Goal: Information Seeking & Learning: Learn about a topic

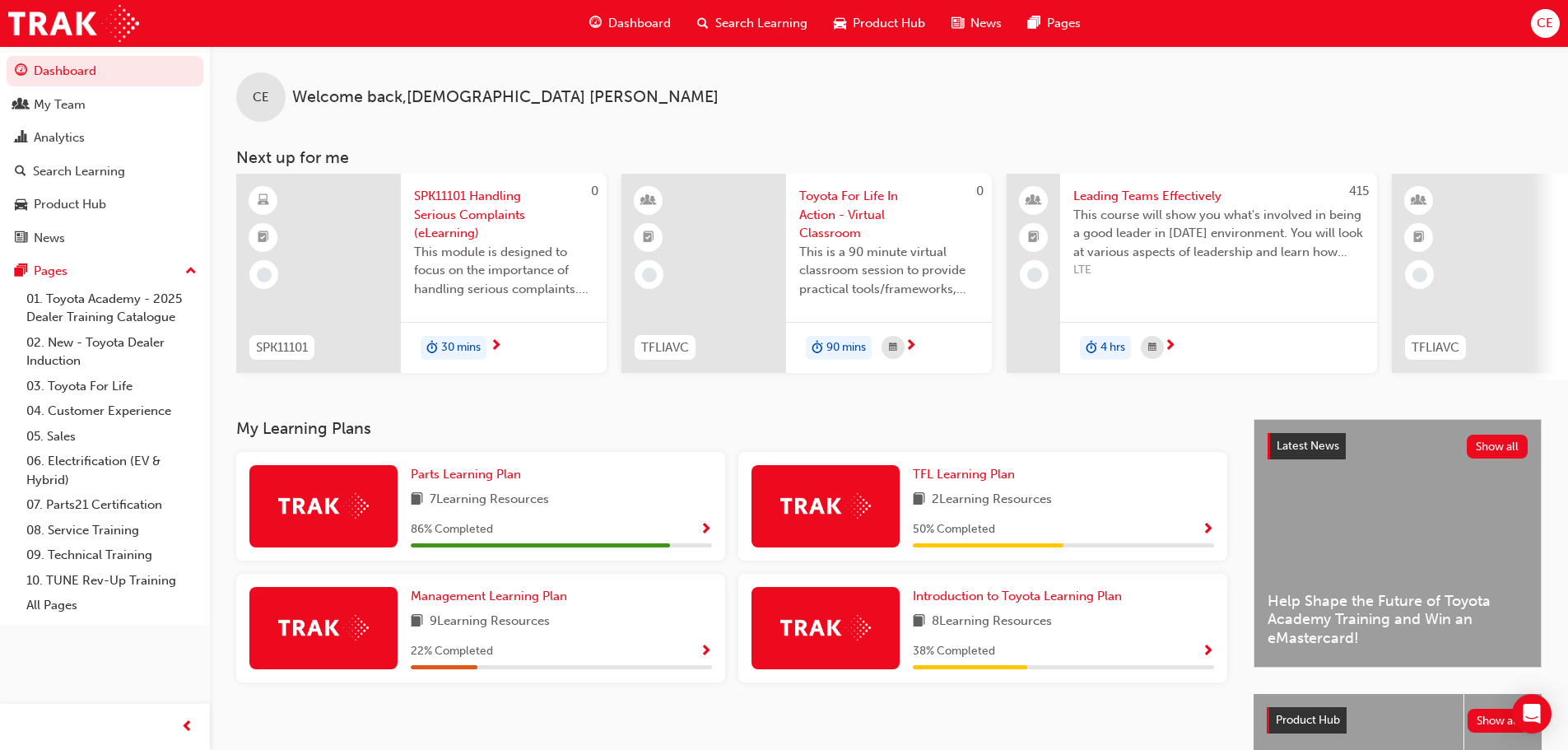
click at [739, 22] on span "Search Learning" at bounding box center [761, 23] width 92 height 19
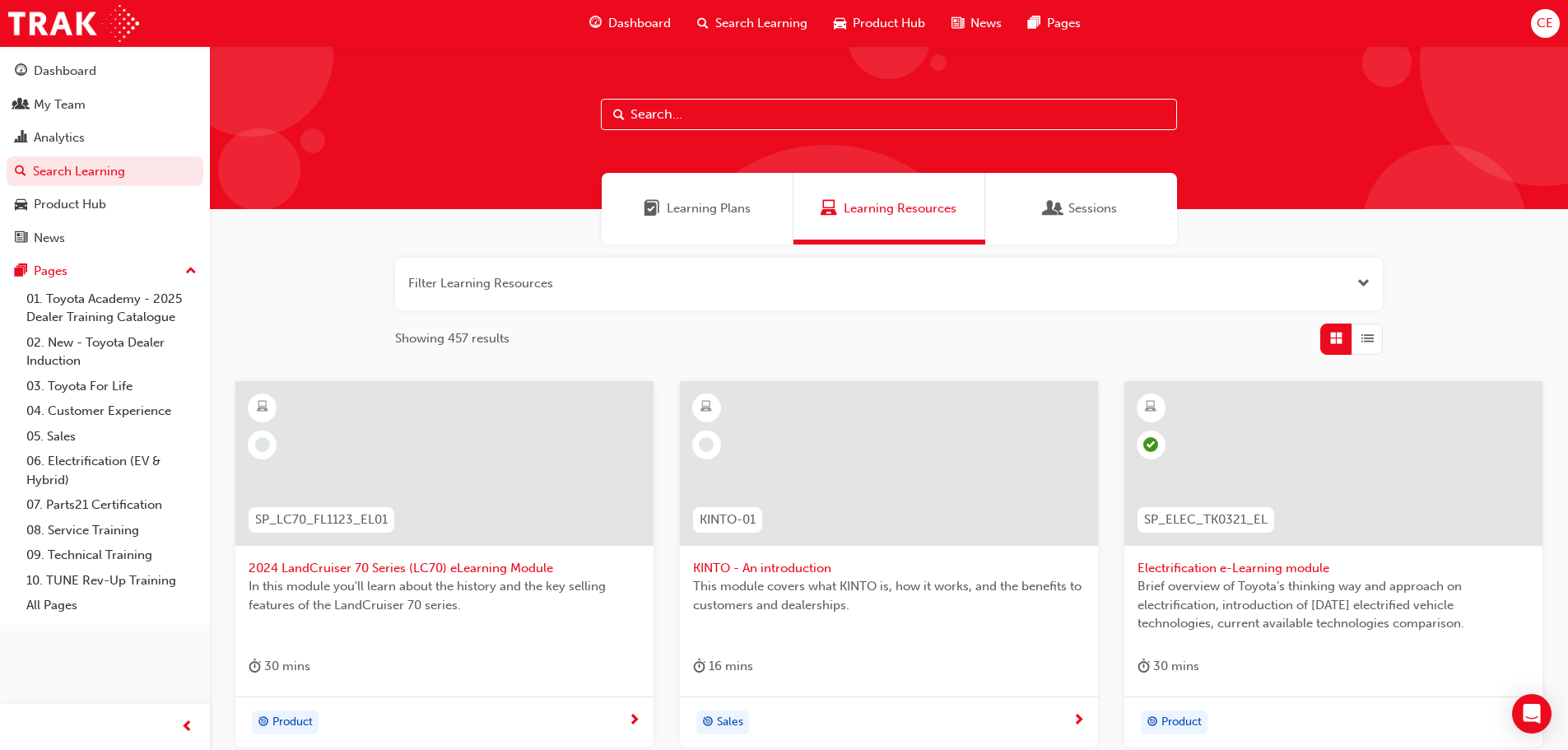
click at [721, 113] on input "text" at bounding box center [888, 114] width 576 height 31
type input "acl"
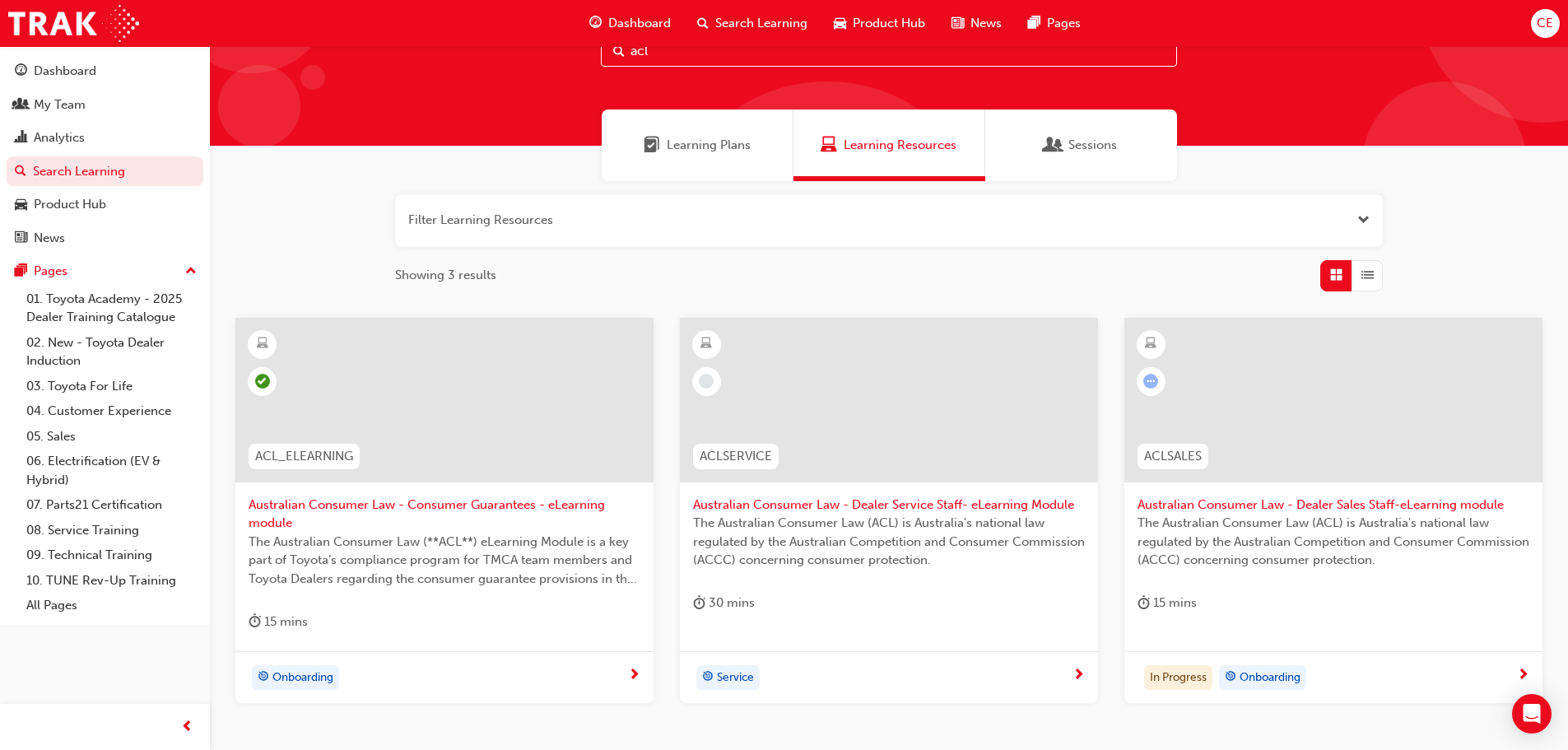
scroll to position [82, 0]
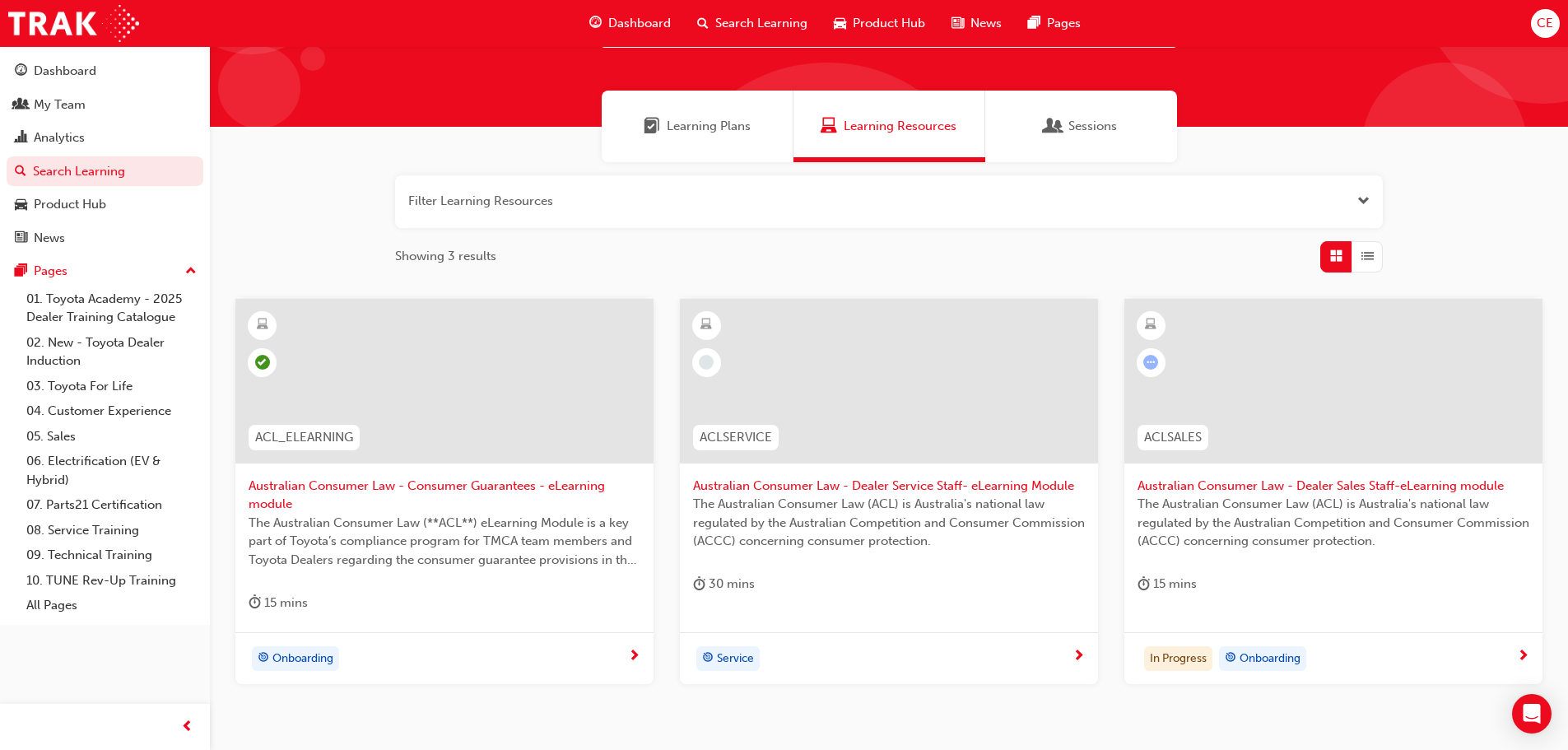
click at [1313, 407] on div at bounding box center [1332, 381] width 418 height 165
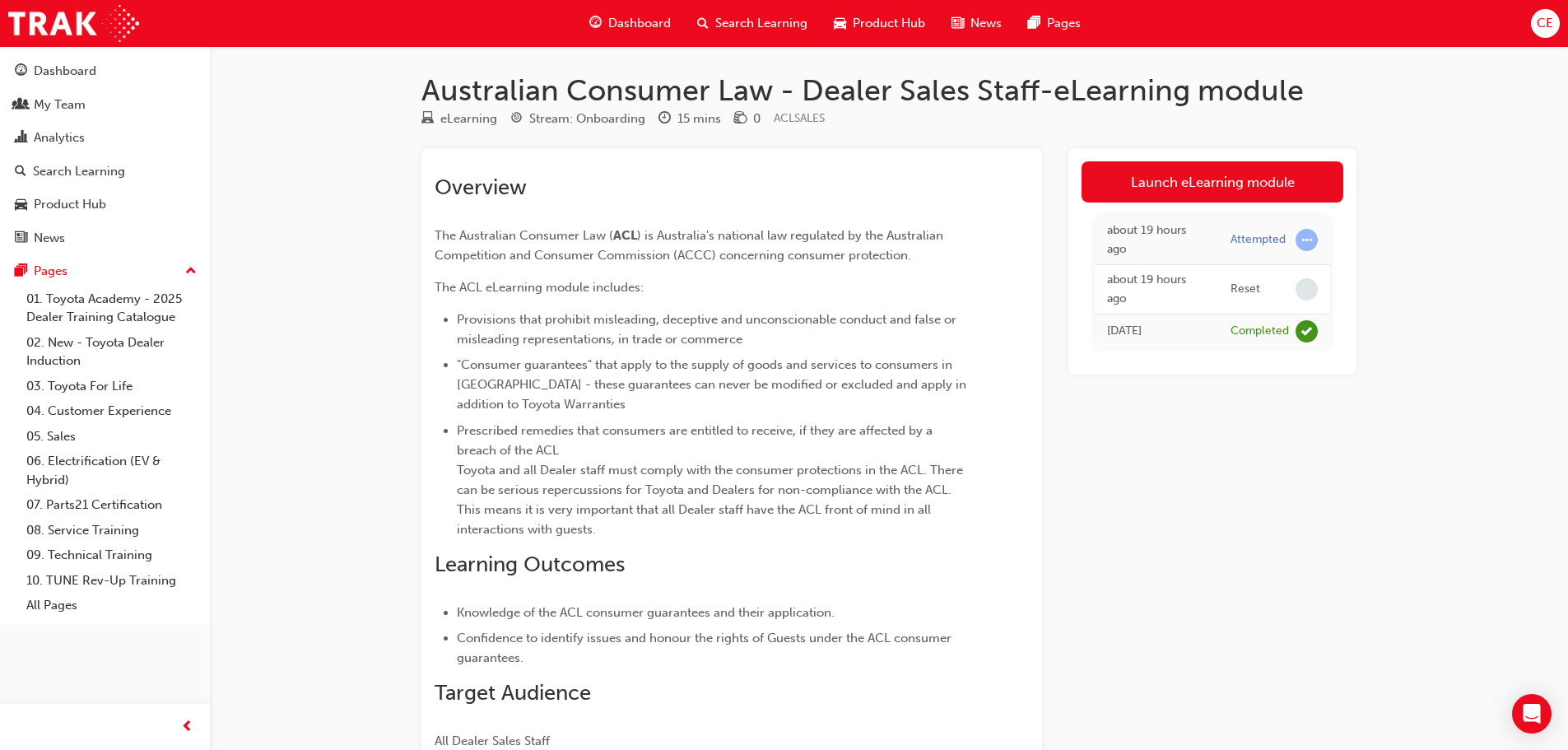
click at [1165, 233] on div "about 19 hours ago" at bounding box center [1156, 240] width 99 height 37
click at [1244, 233] on div "Attempted" at bounding box center [1258, 240] width 55 height 16
click at [1249, 242] on div "Attempted" at bounding box center [1258, 240] width 55 height 16
click at [1249, 242] on div "Attempted" at bounding box center [1258, 240] width 55 height 16
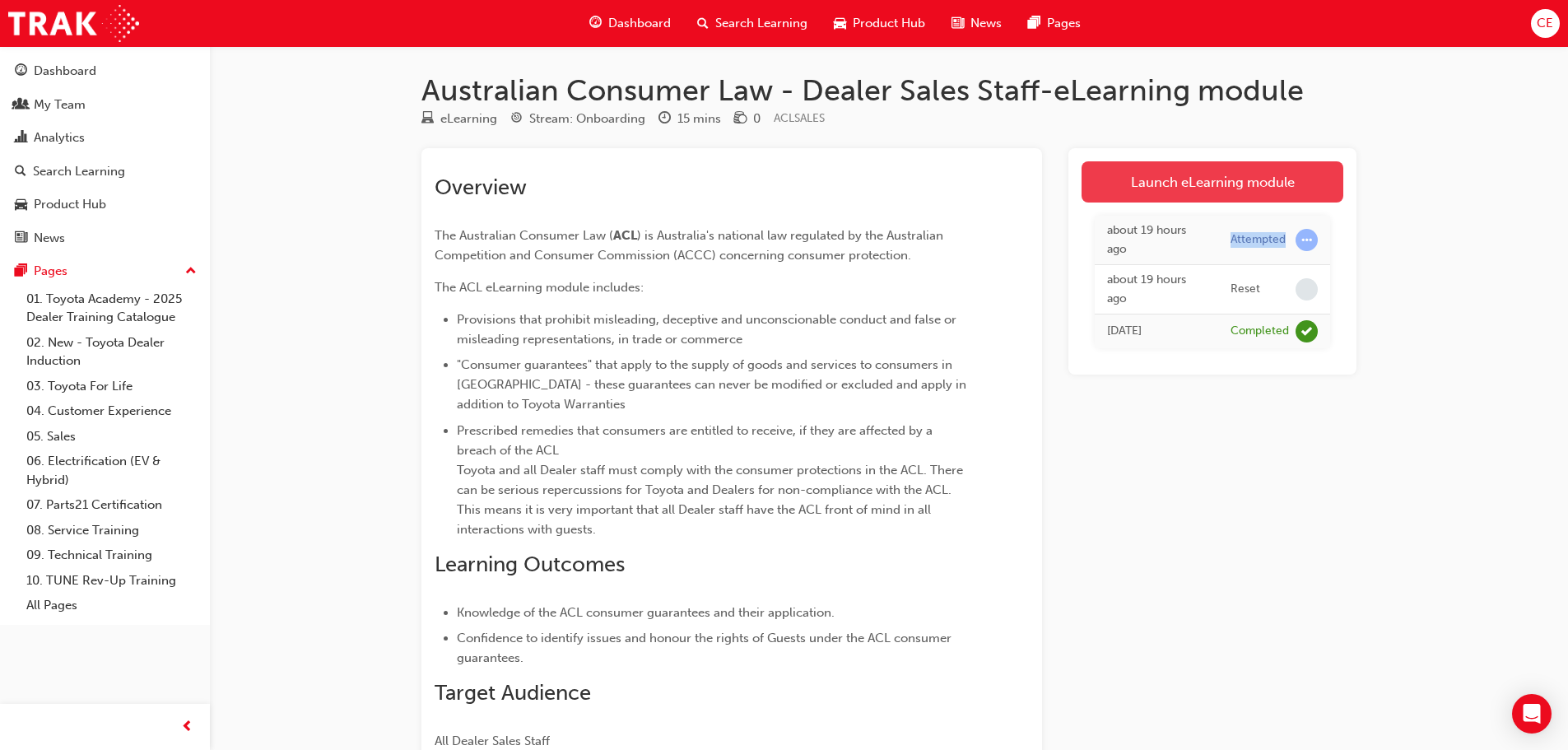
click at [1178, 184] on link "Launch eLearning module" at bounding box center [1212, 182] width 261 height 42
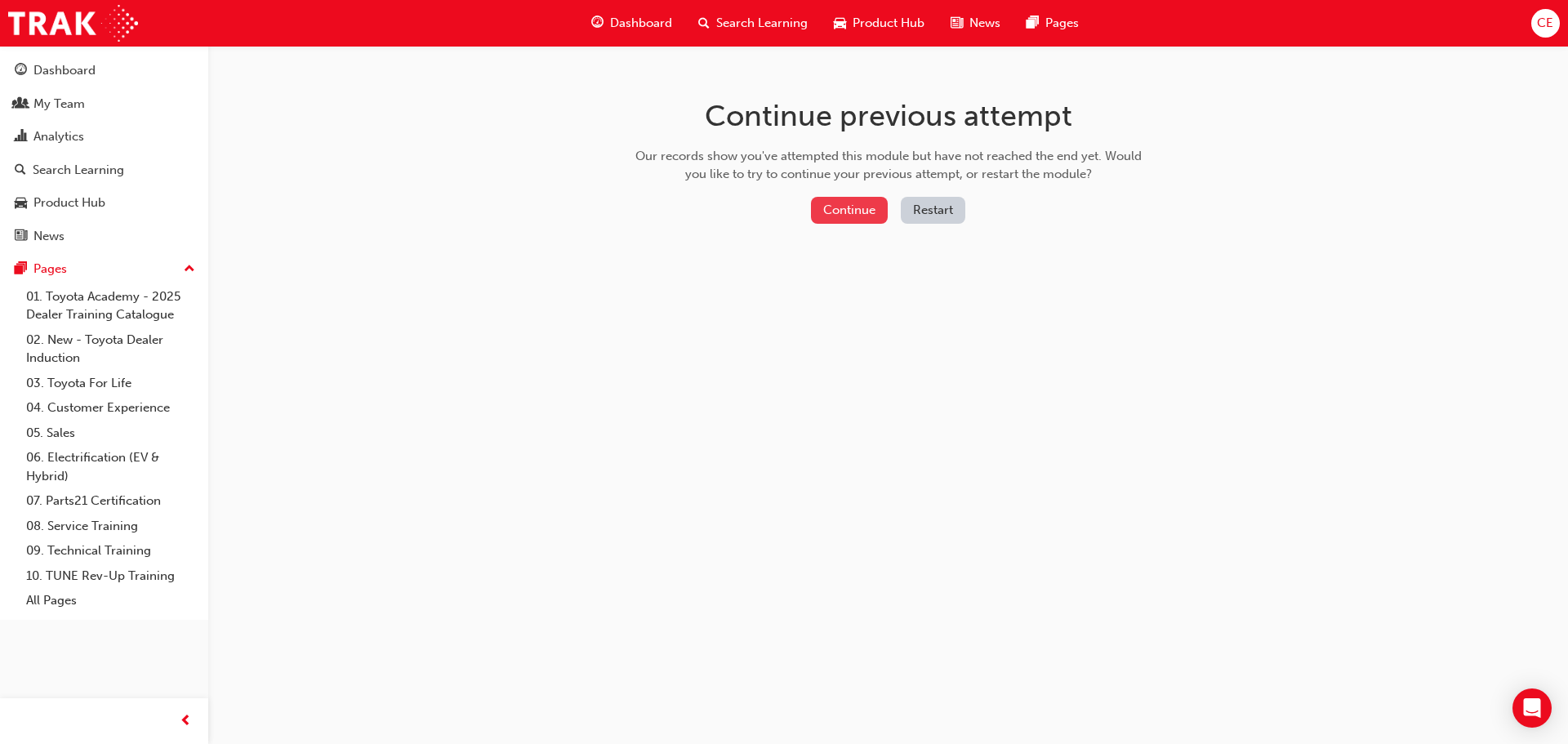
click at [846, 211] on button "Continue" at bounding box center [849, 210] width 76 height 27
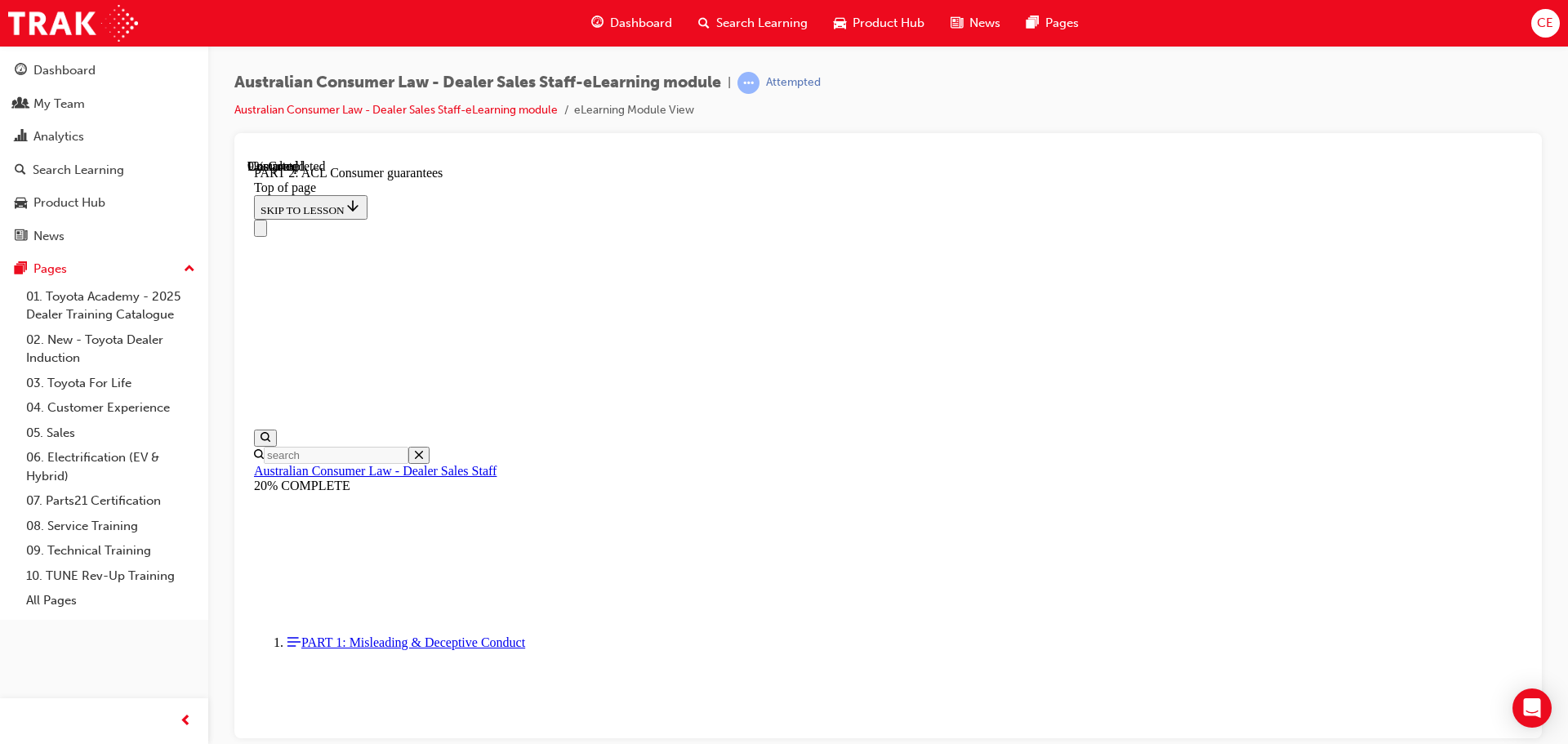
scroll to position [2500, 0]
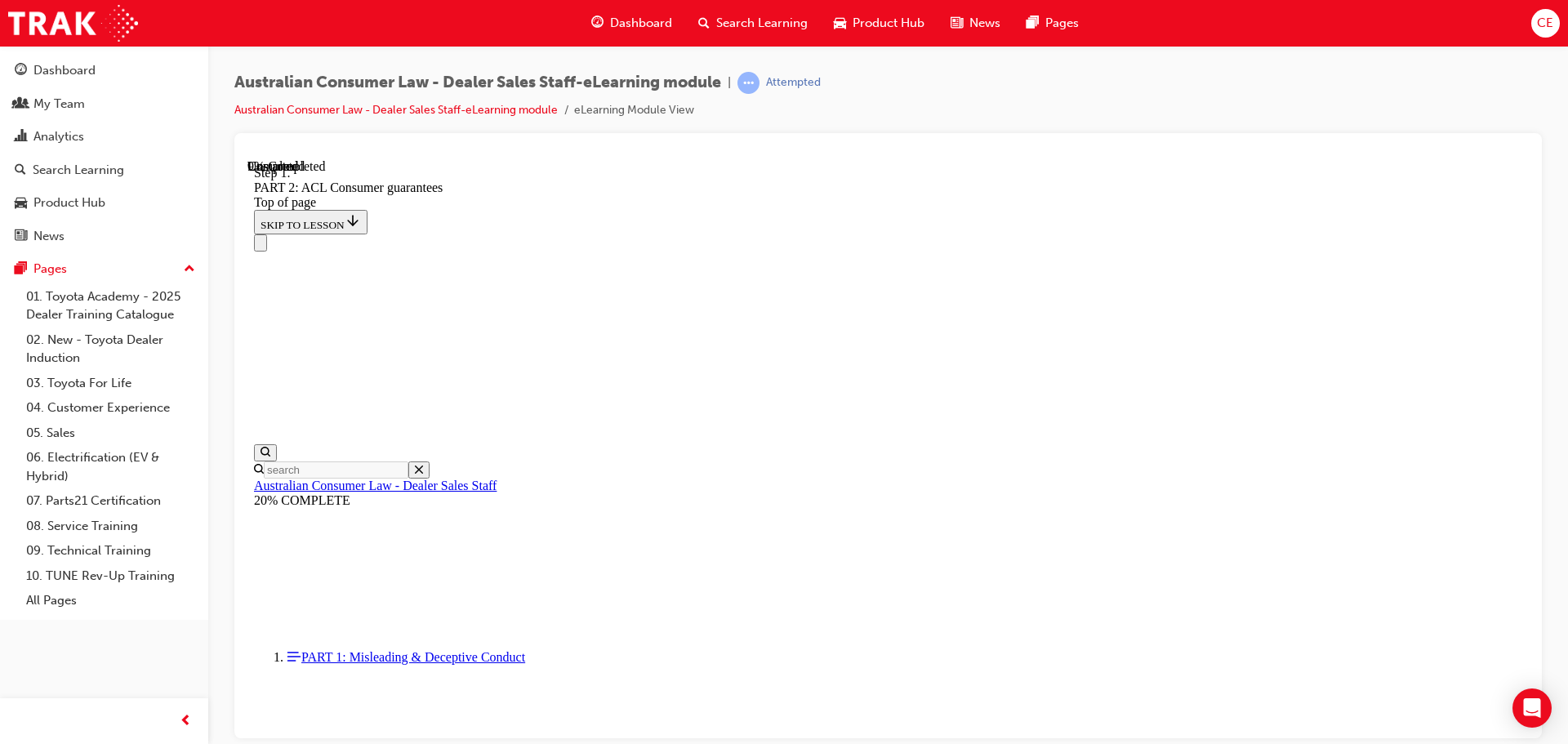
scroll to position [2648, 0]
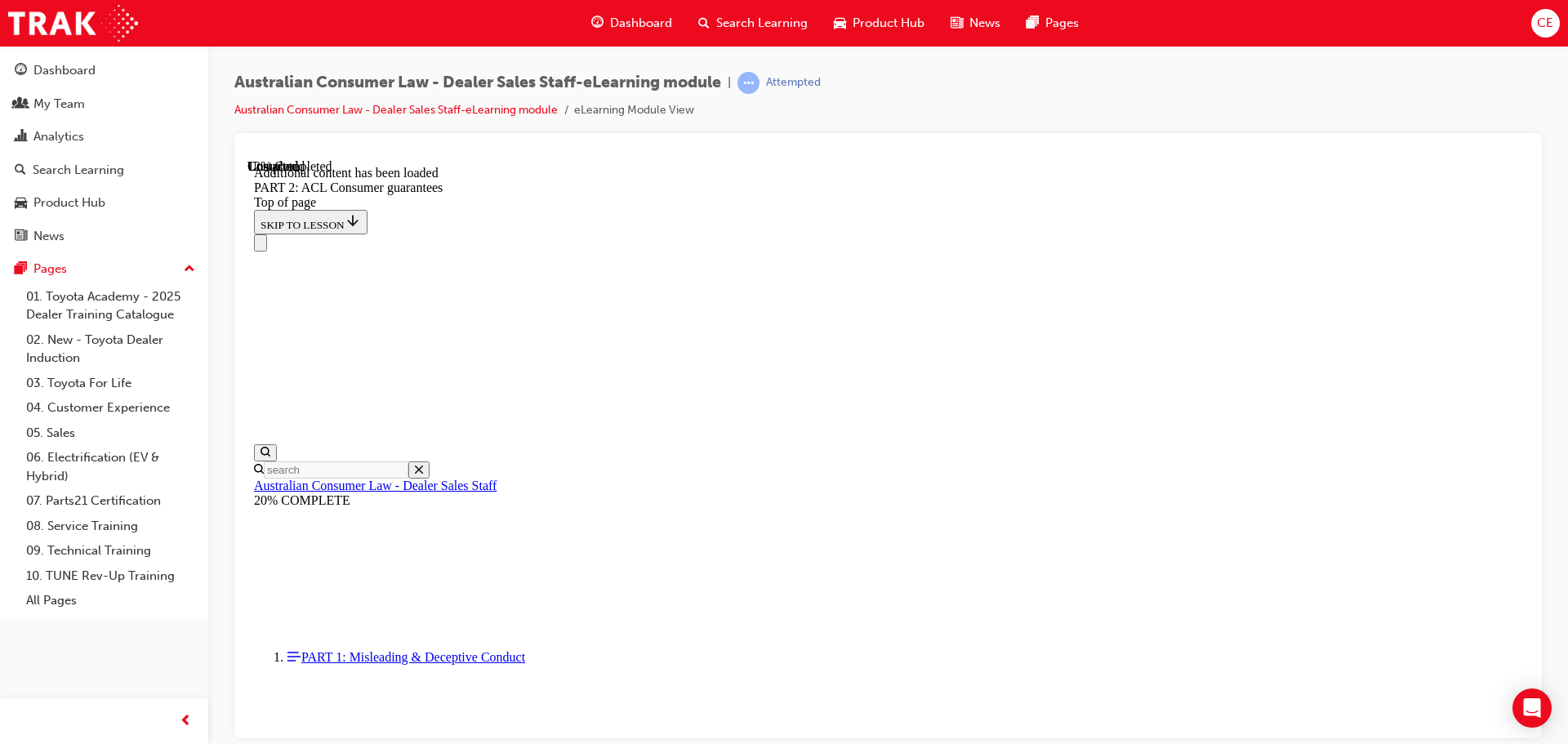
scroll to position [3089, 0]
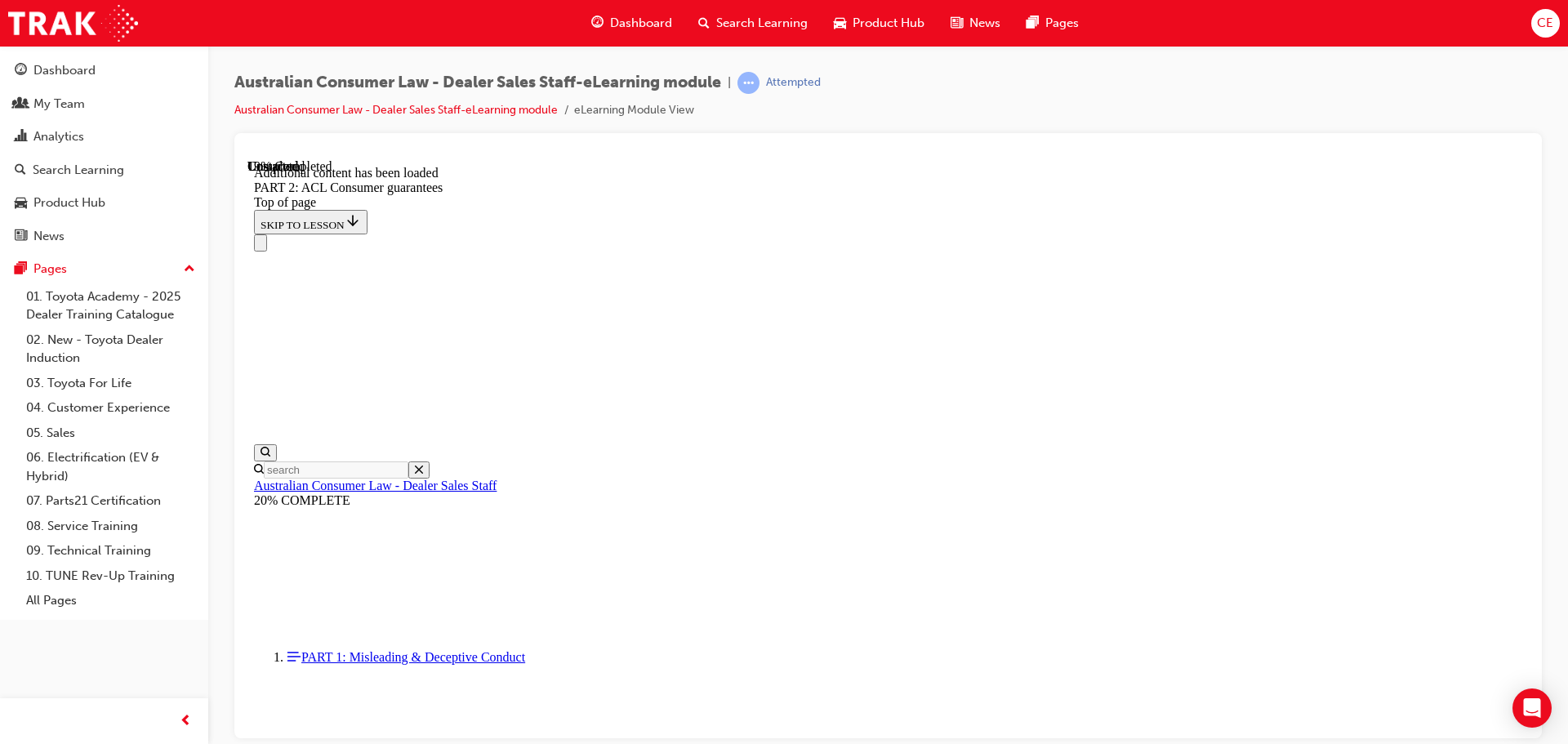
scroll to position [4019, 0]
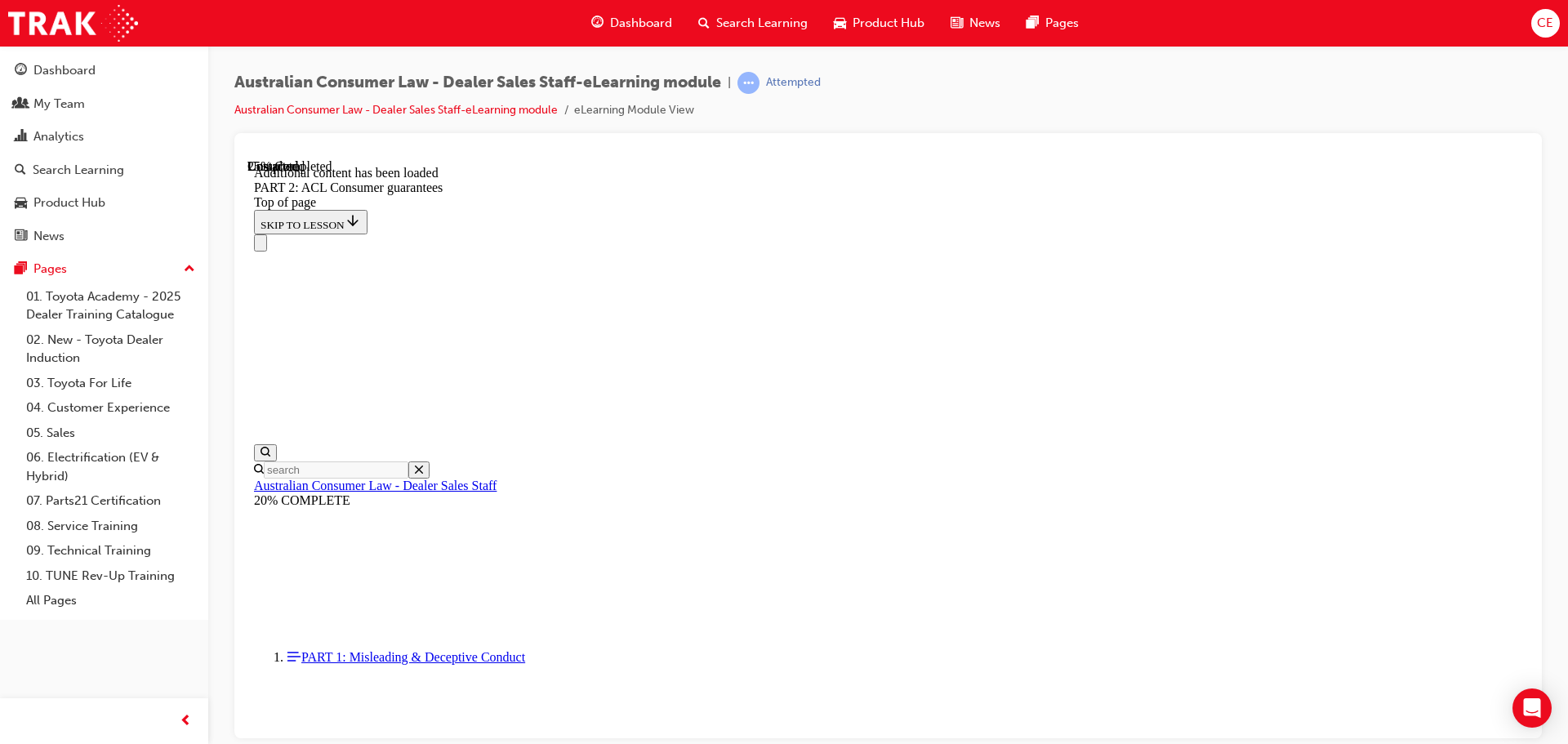
scroll to position [4808, 0]
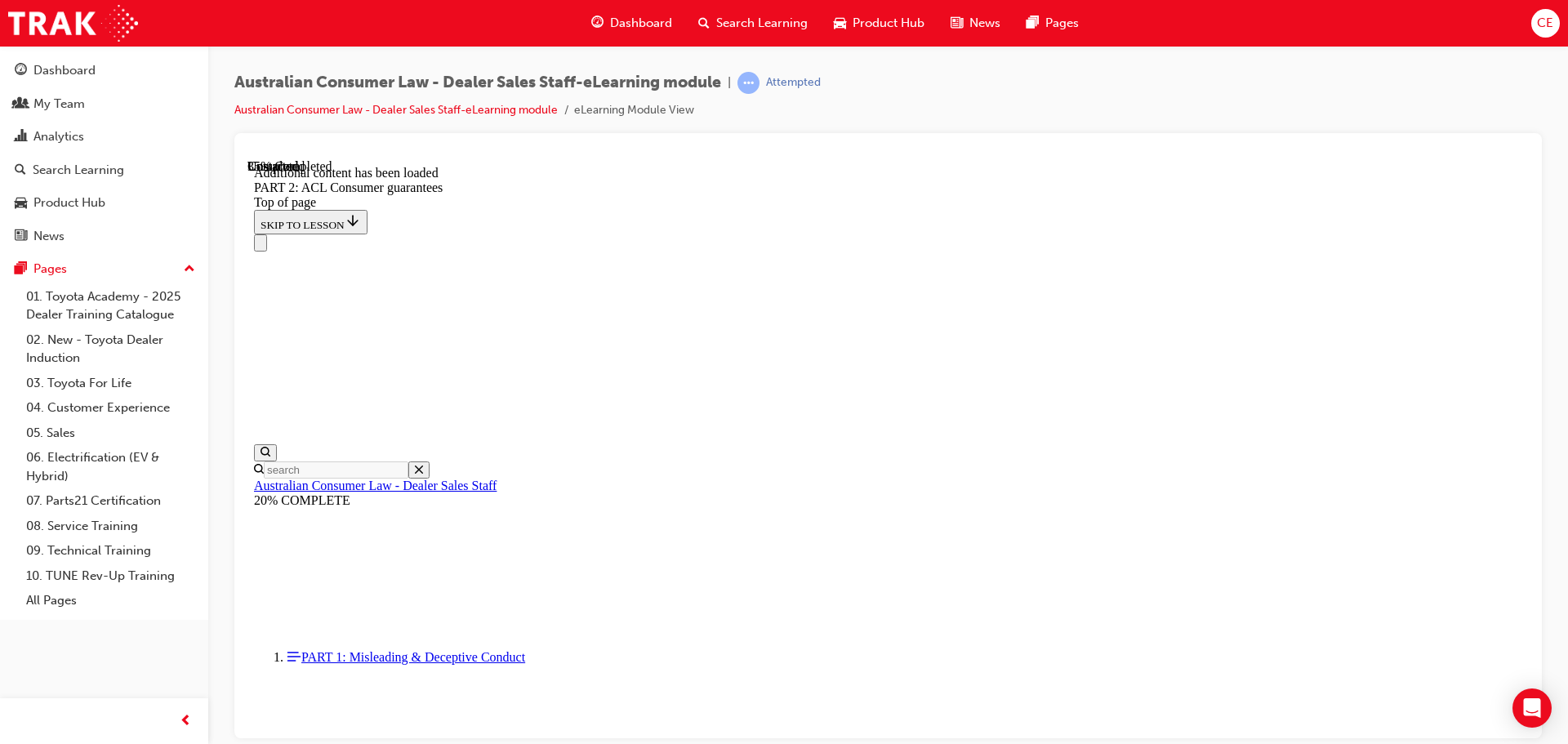
scroll to position [7126, 0]
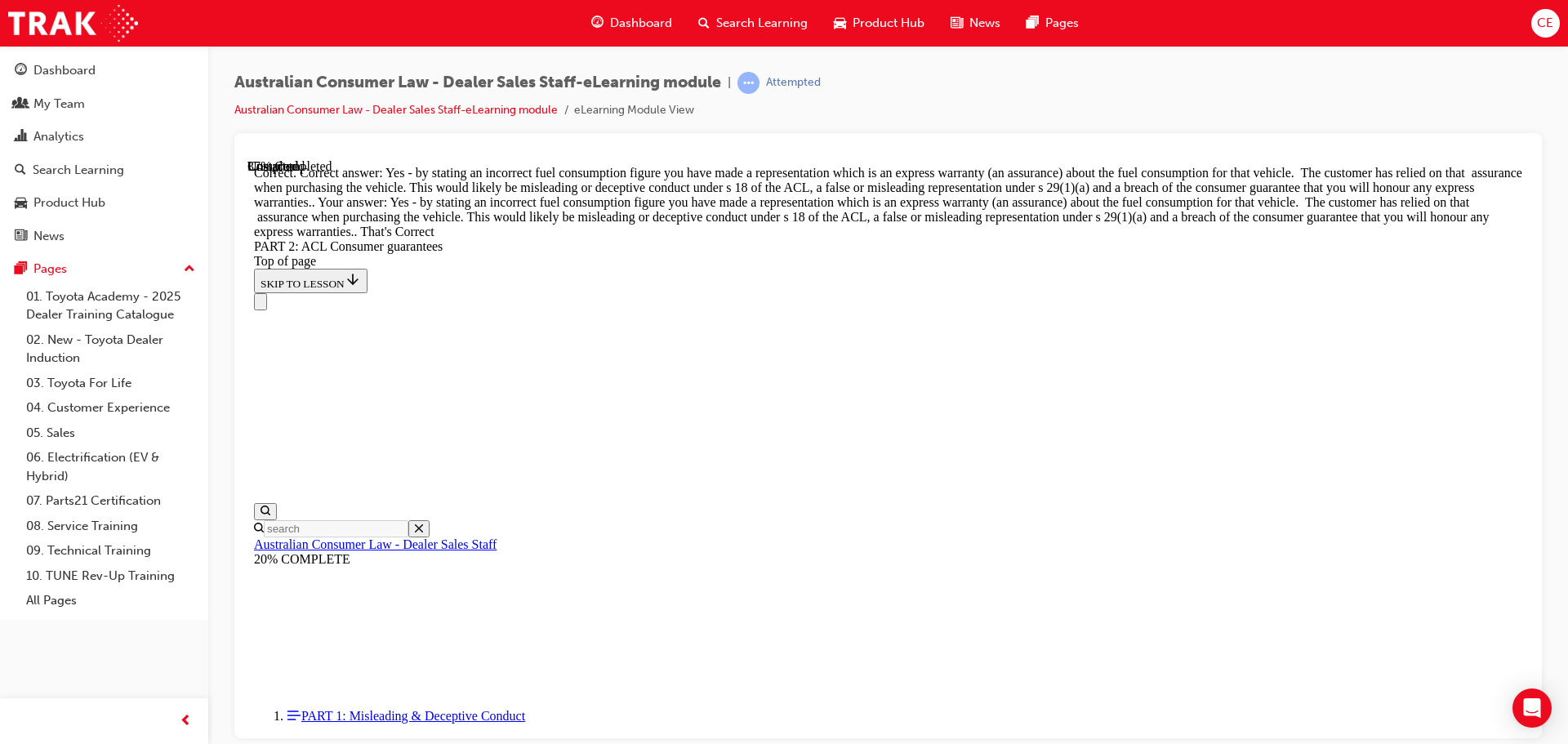
scroll to position [7452, 0]
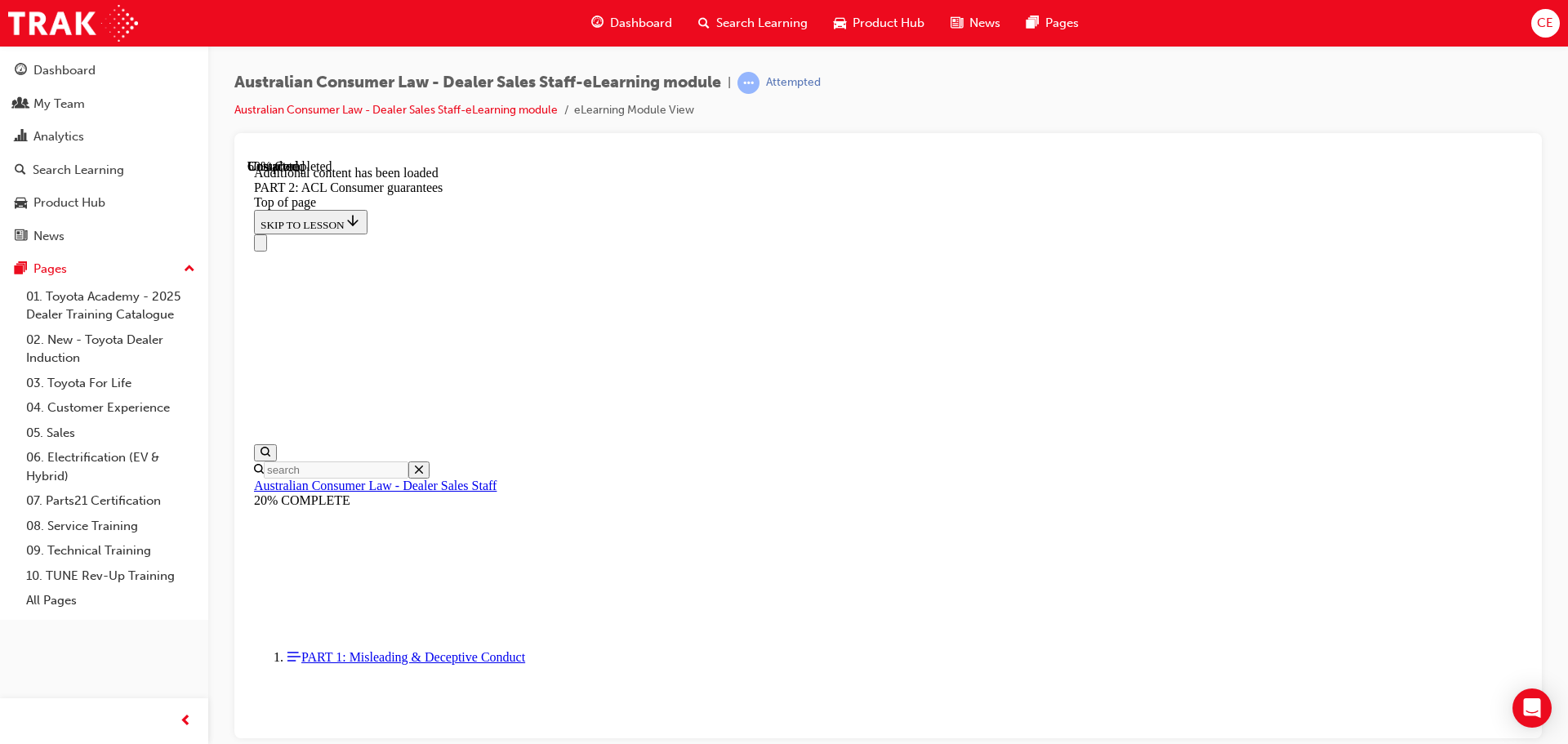
scroll to position [10218, 0]
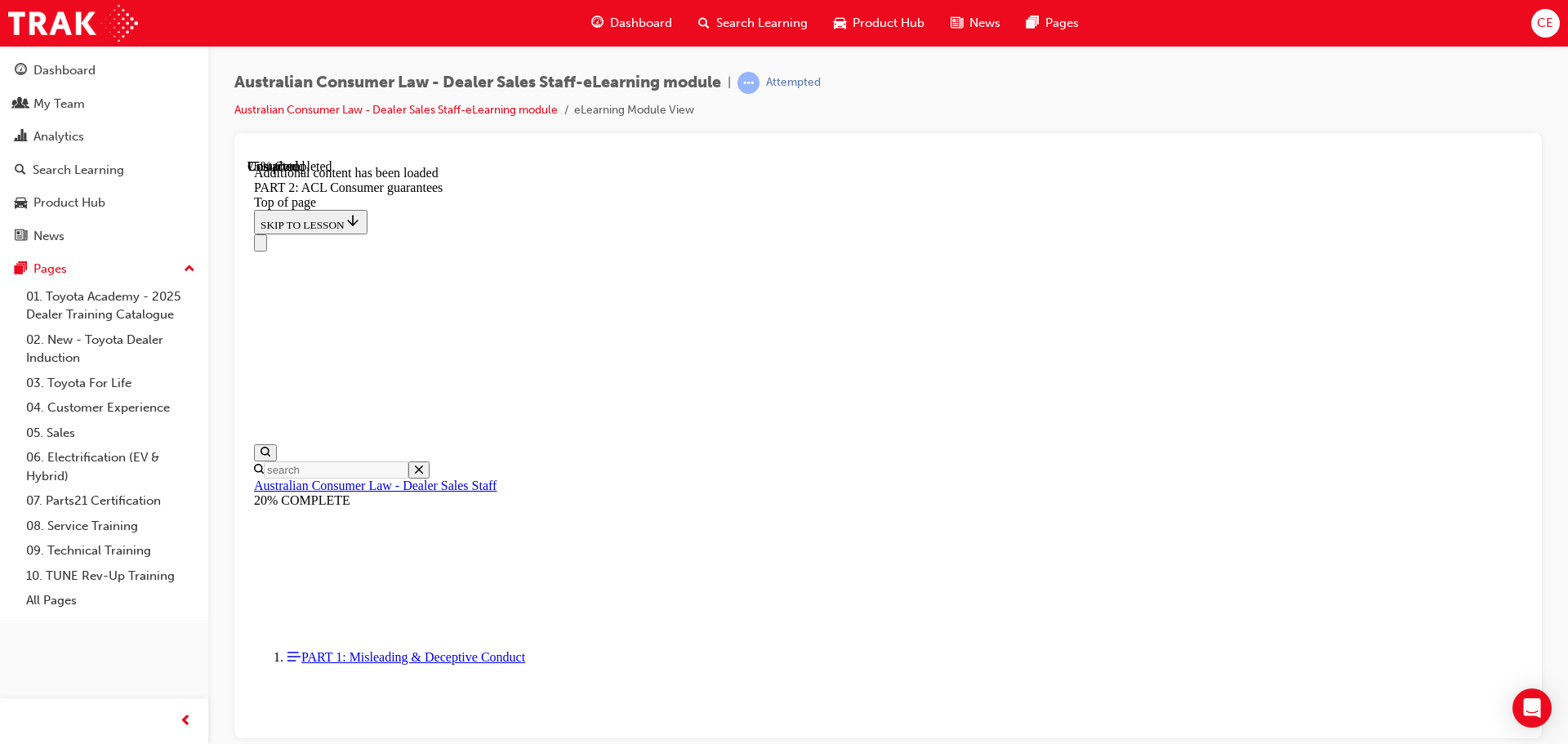
scroll to position [13692, 0]
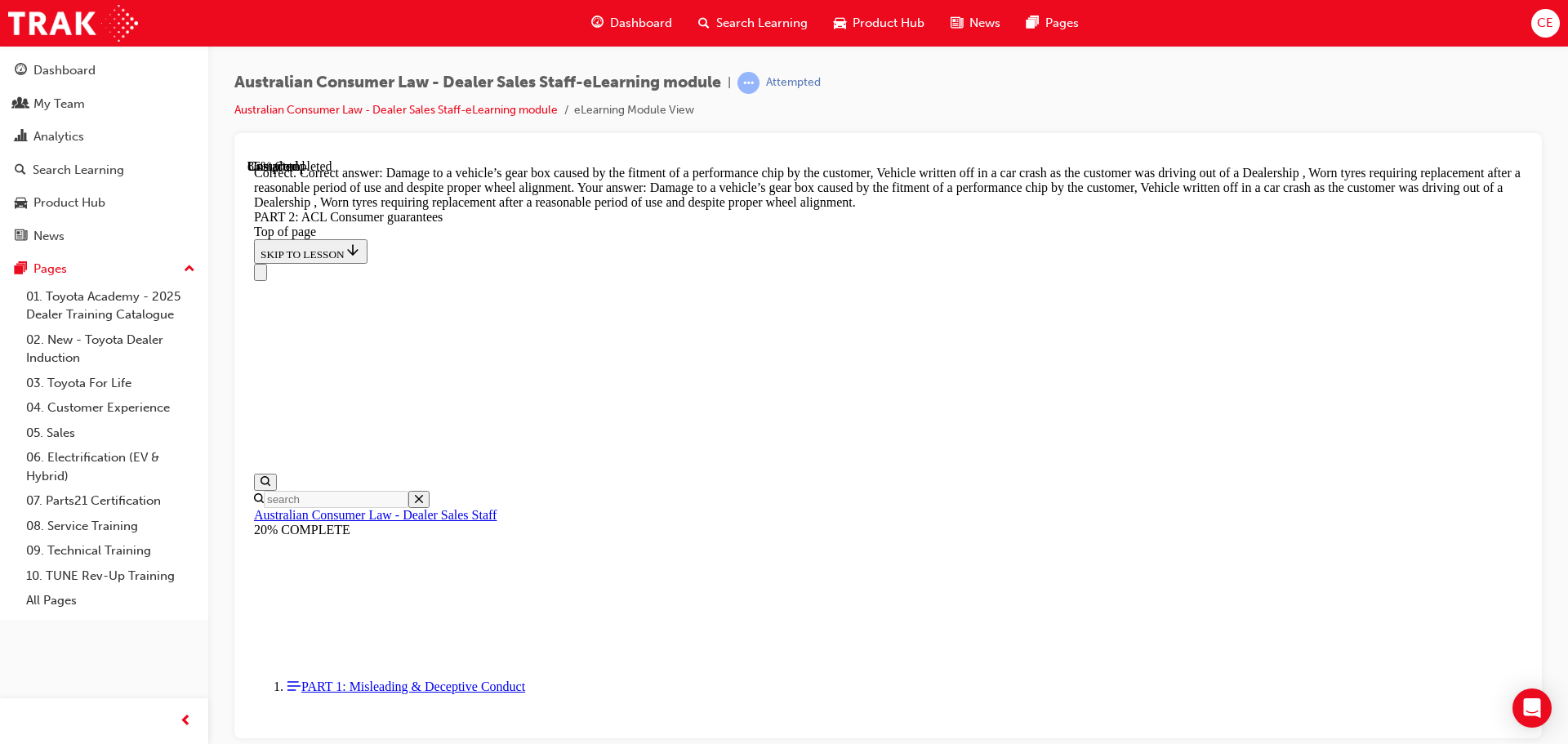
scroll to position [16355, 0]
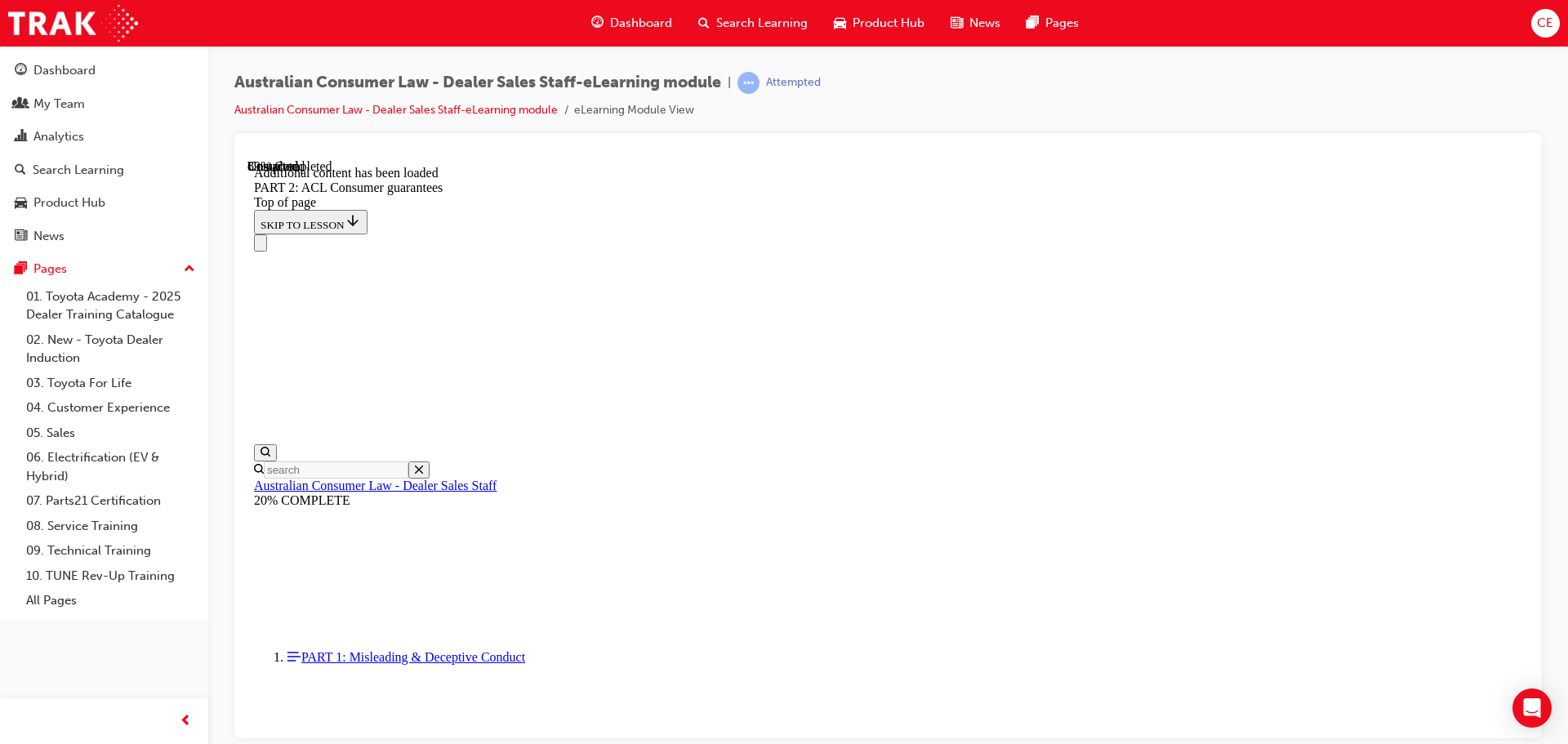
scroll to position [17751, 0]
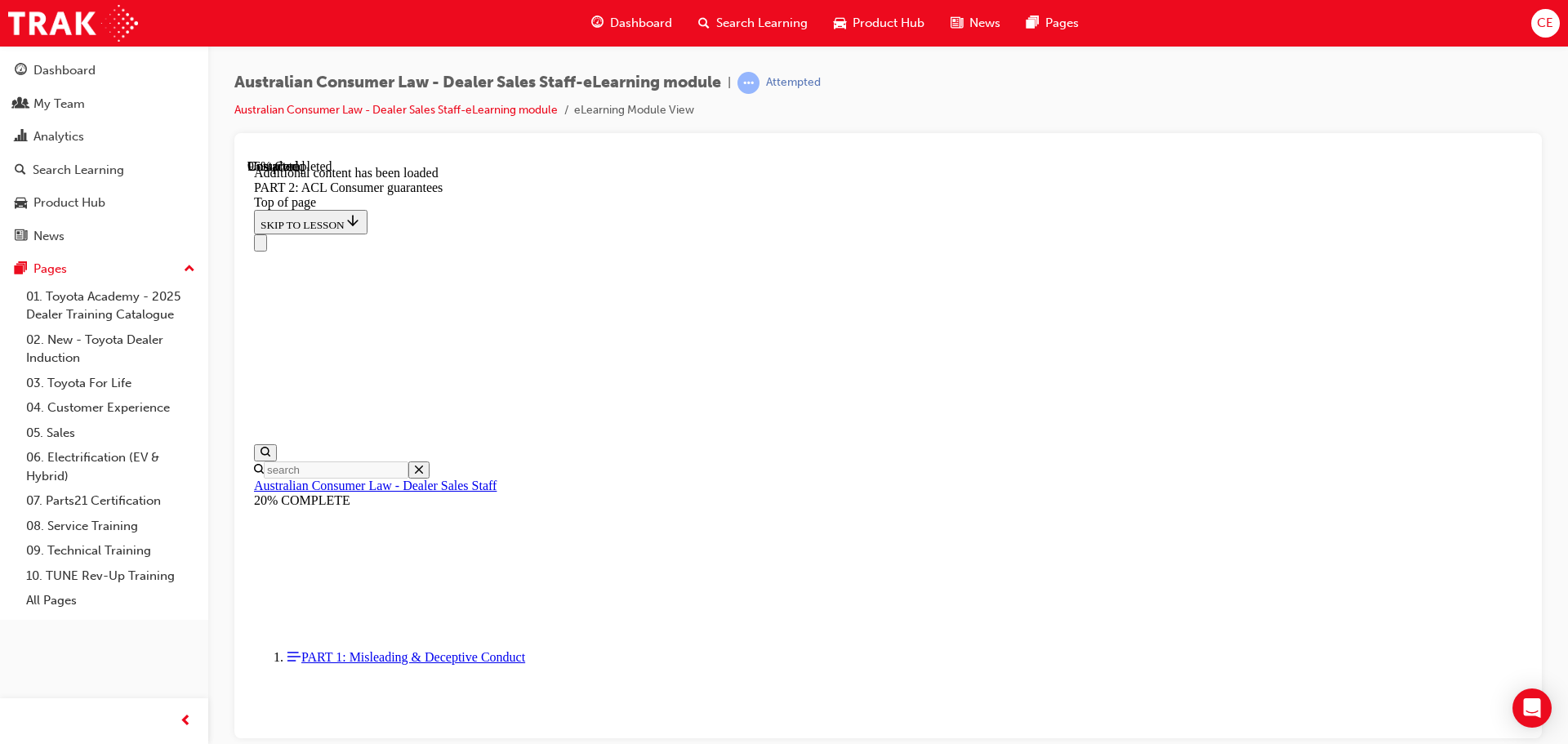
scroll to position [19523, 0]
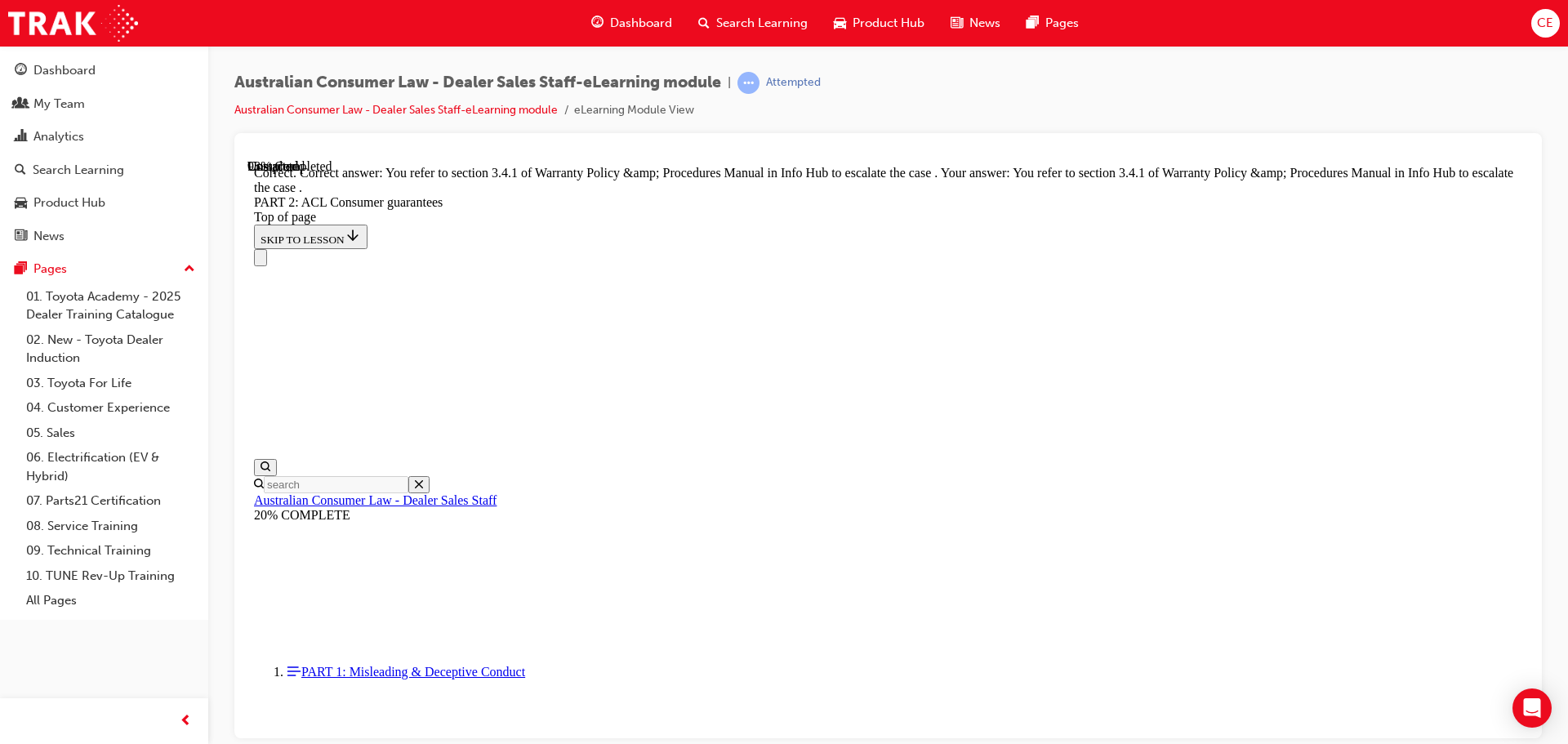
scroll to position [20520, 0]
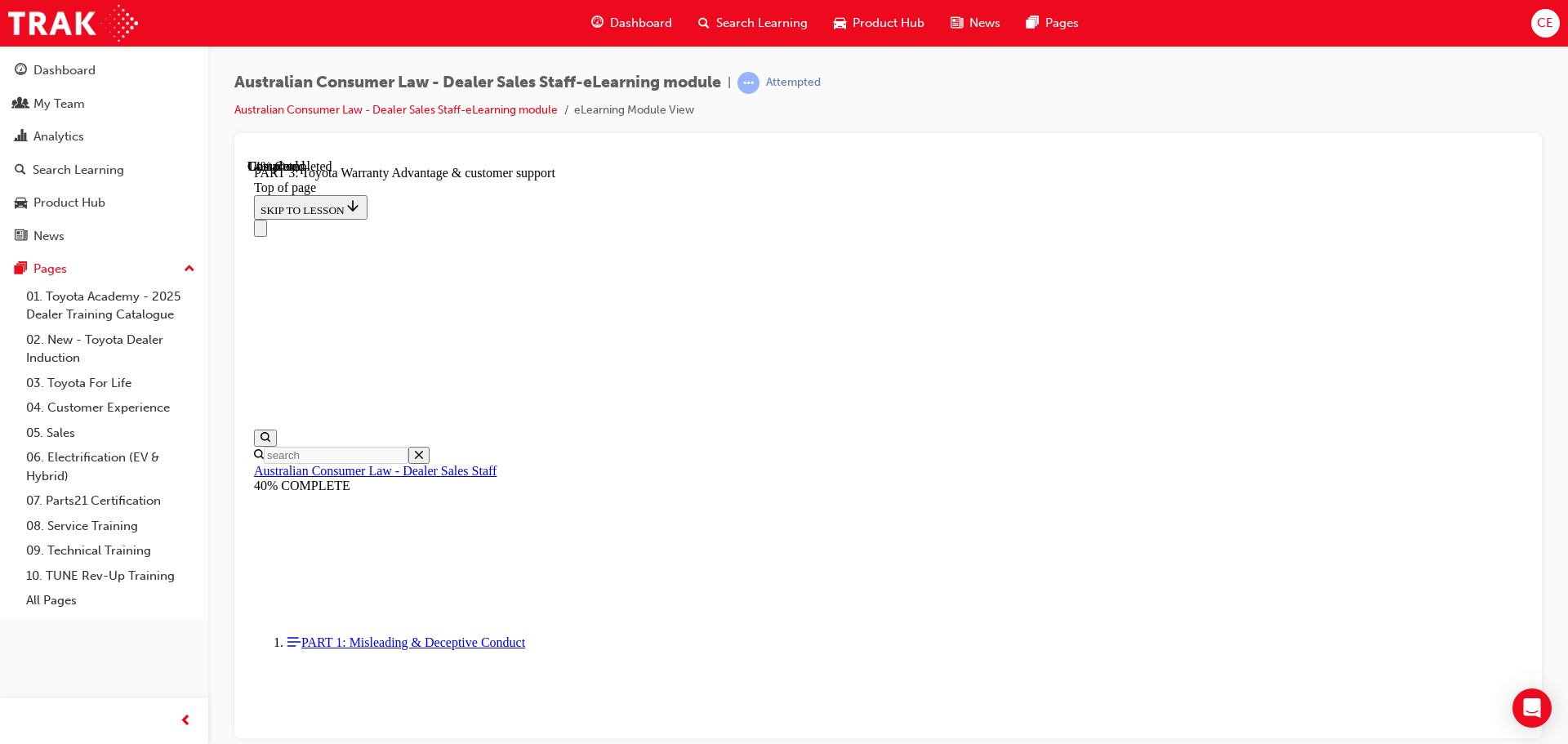
scroll to position [1031, 0]
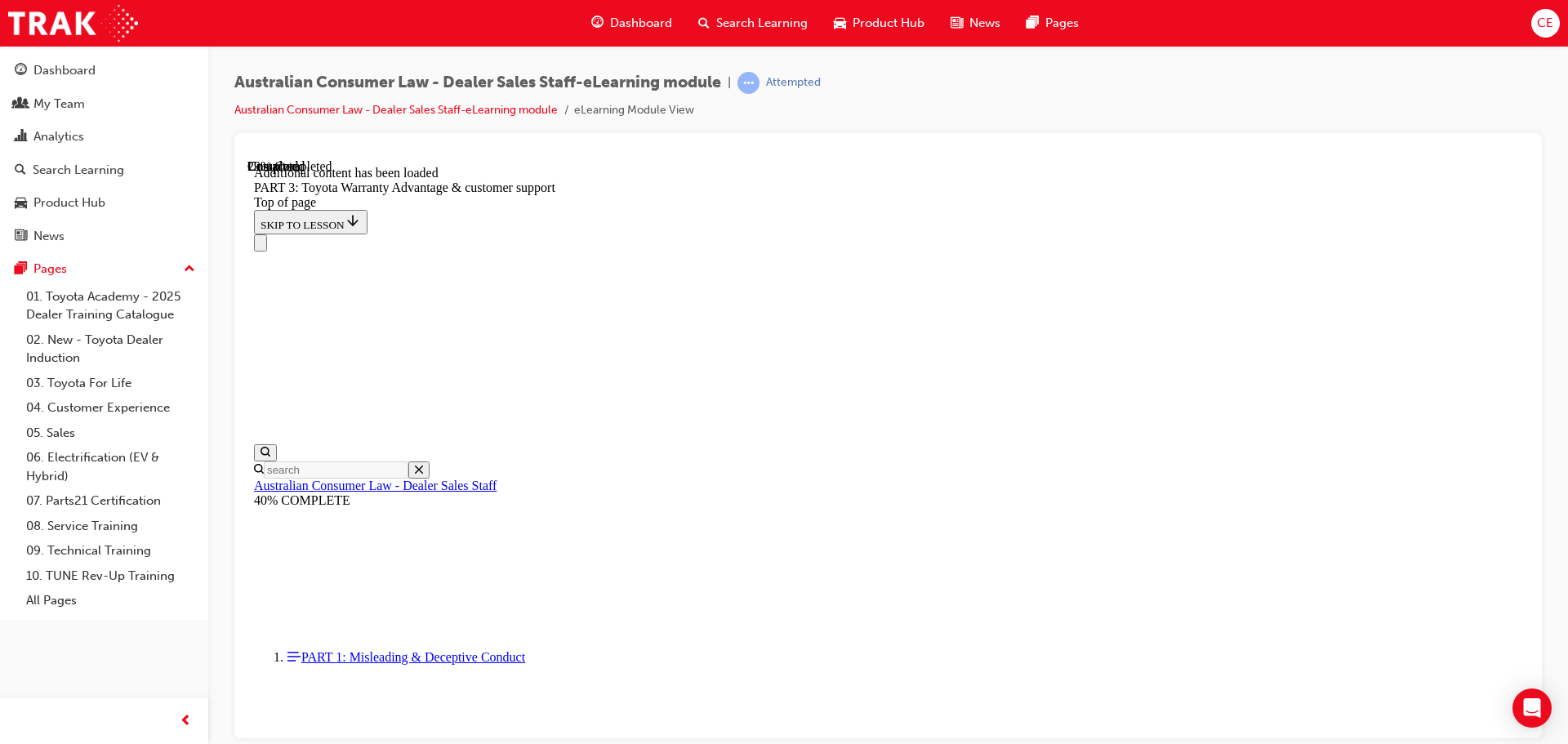
scroll to position [1906, 0]
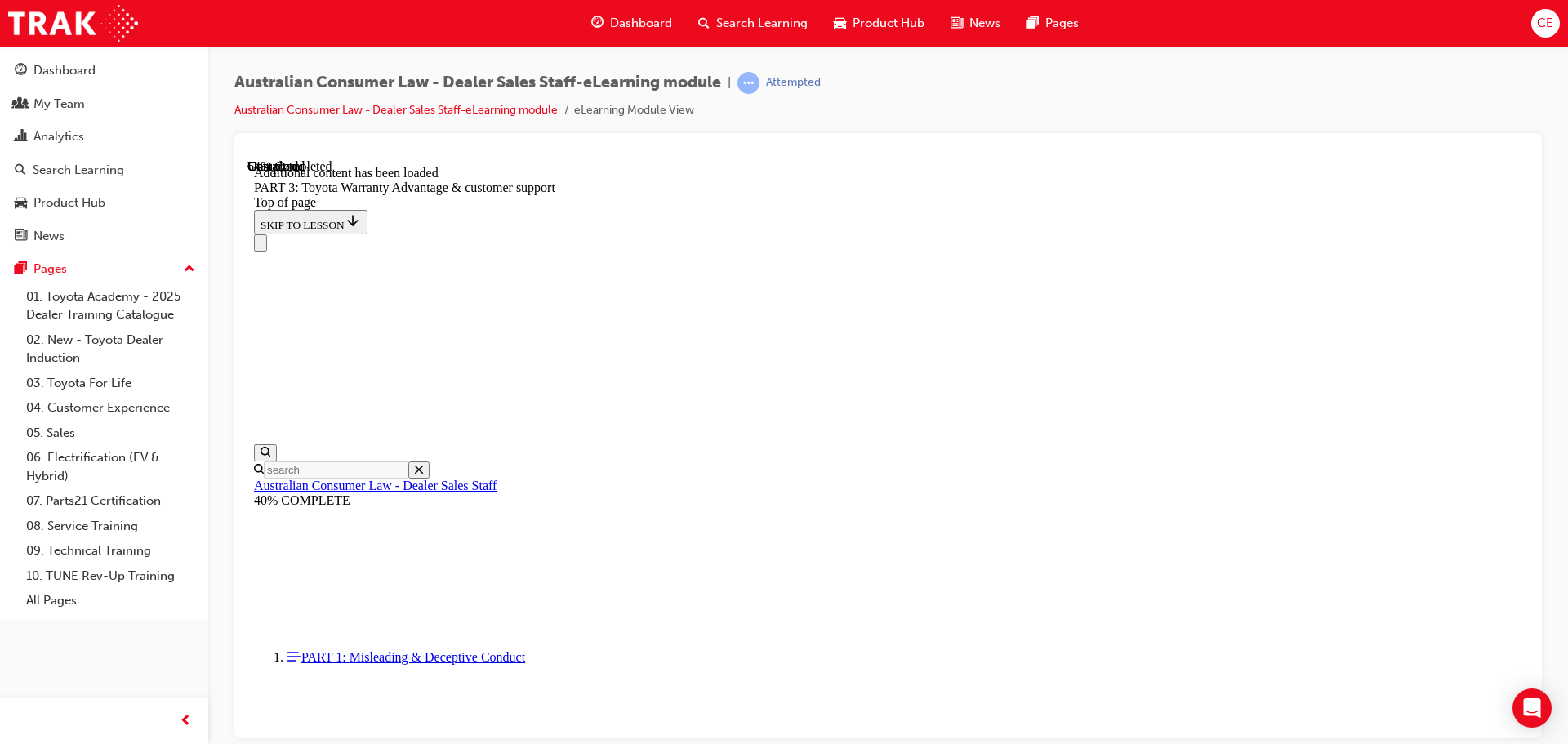
scroll to position [4182, 0]
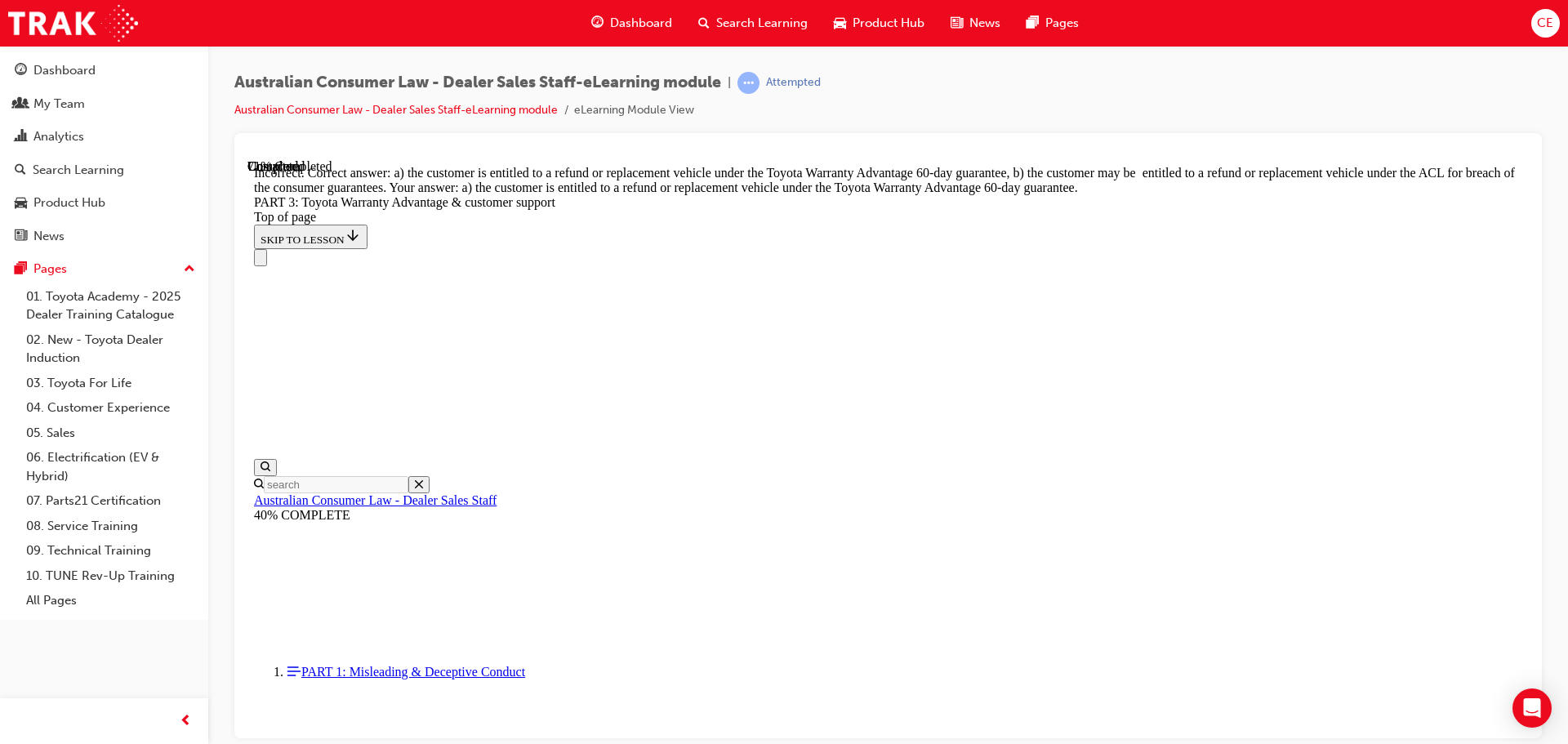
scroll to position [4265, 0]
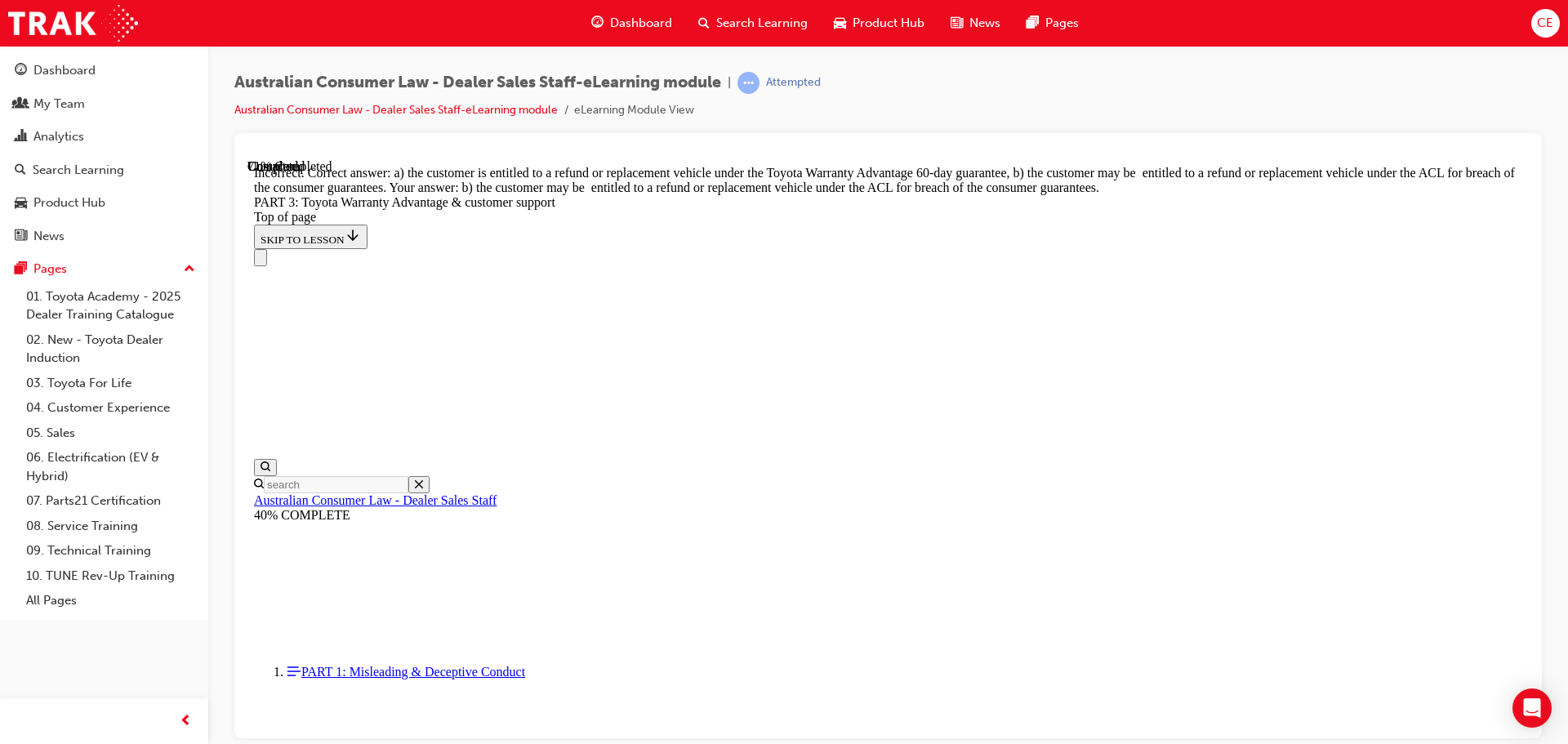
drag, startPoint x: 985, startPoint y: 674, endPoint x: 995, endPoint y: 676, distance: 10.2
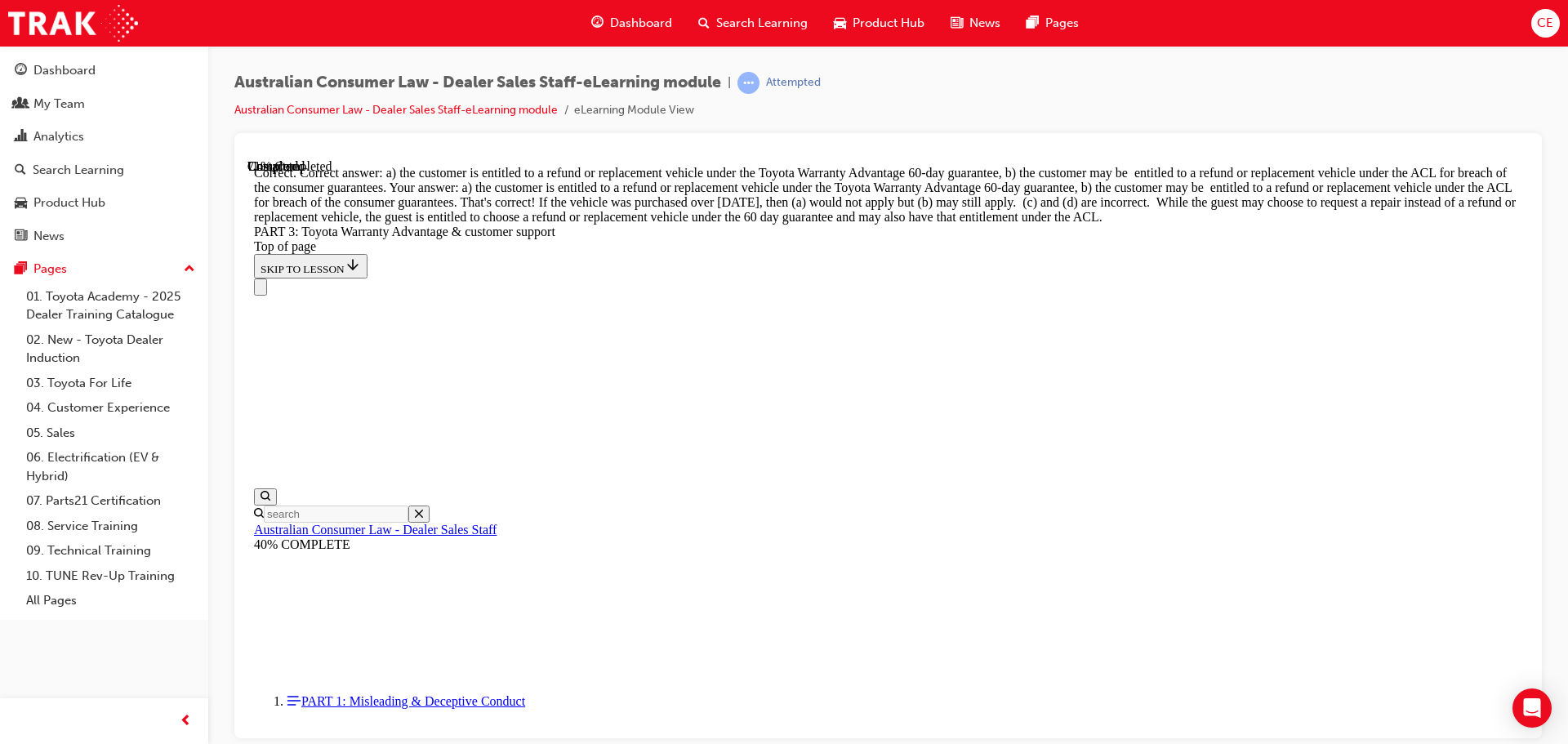
scroll to position [4796, 0]
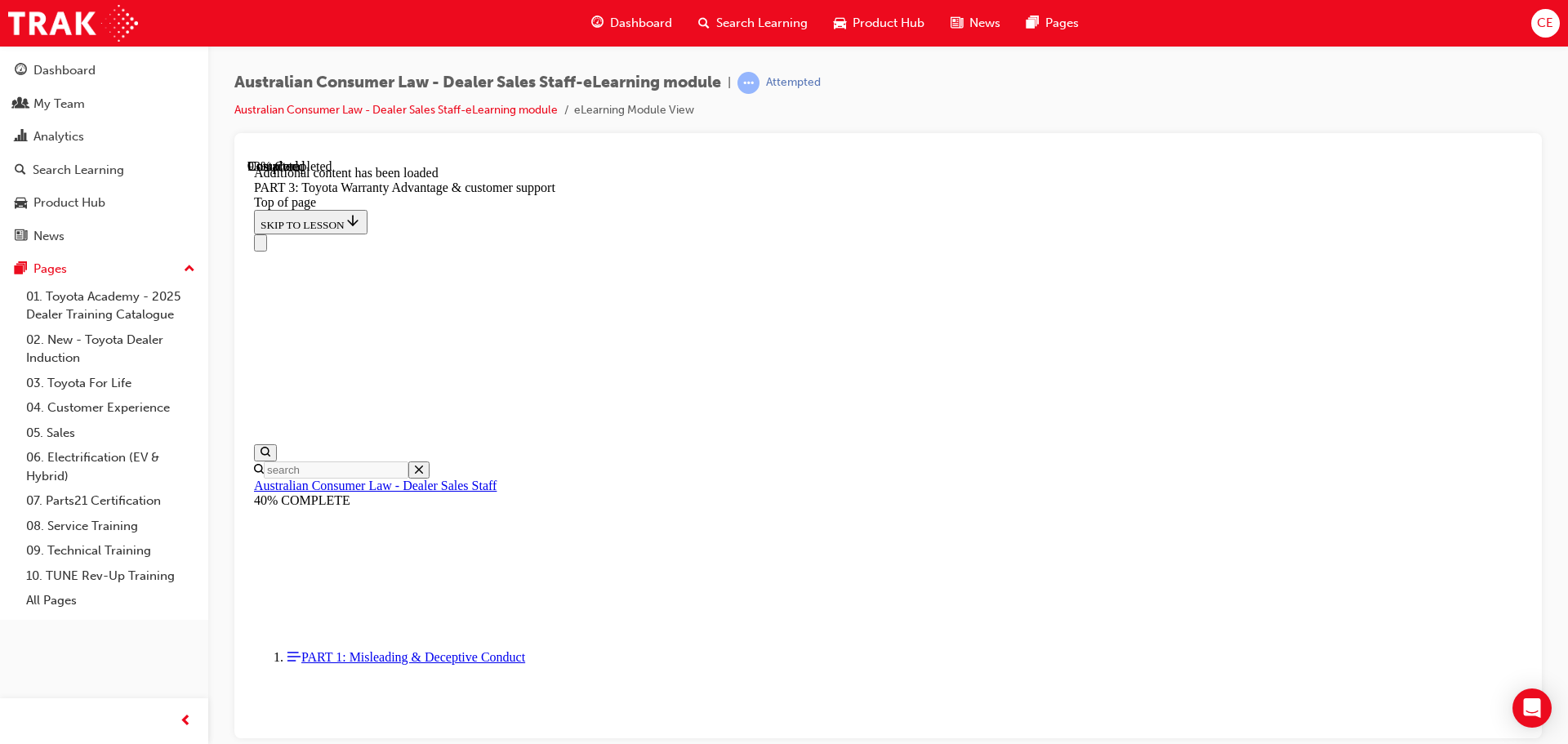
scroll to position [5197, 0]
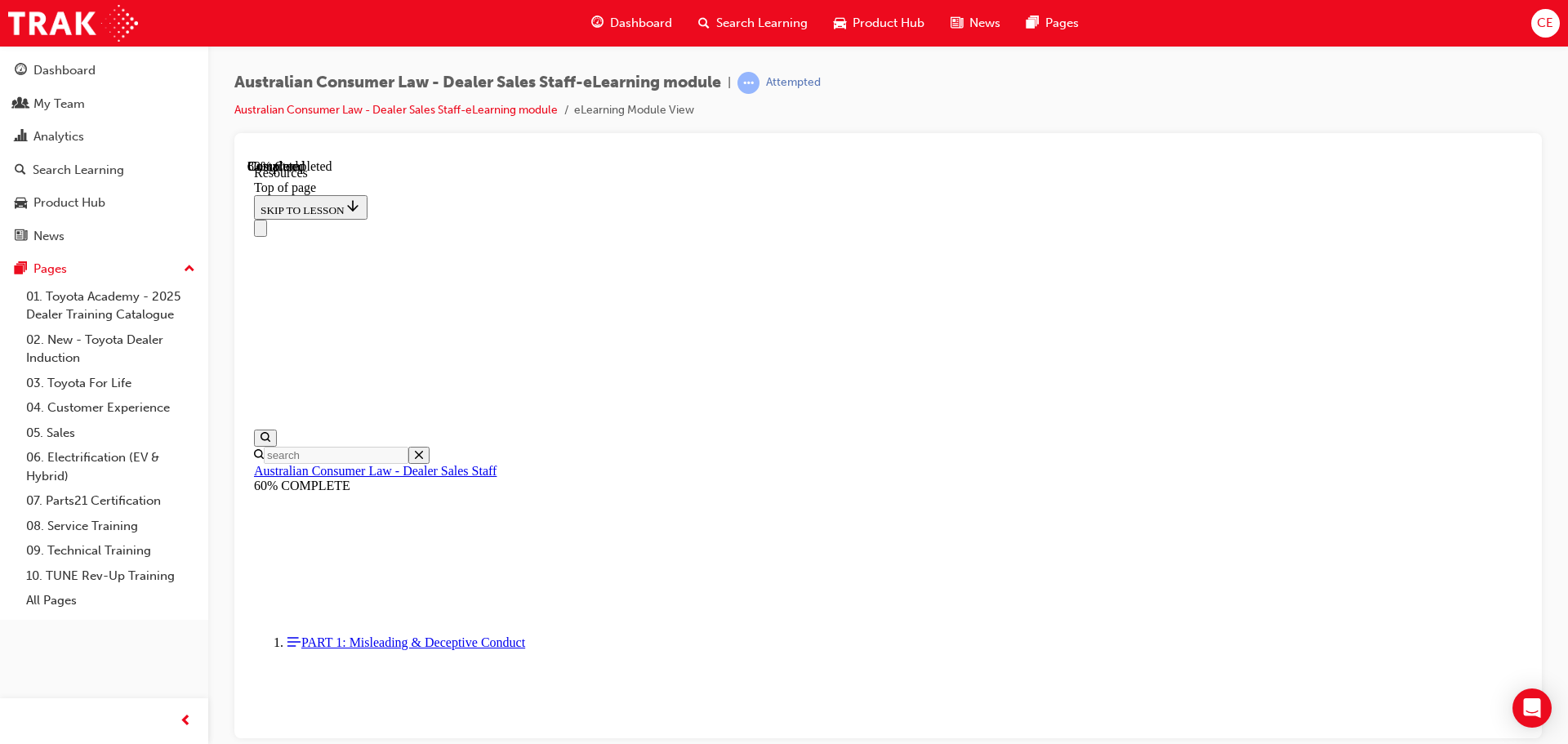
scroll to position [836, 0]
